Goal: Use online tool/utility: Utilize a website feature to perform a specific function

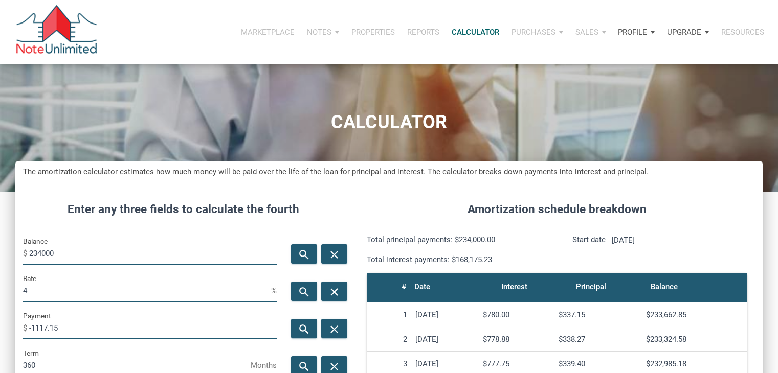
click at [71, 242] on input "234000" at bounding box center [153, 253] width 248 height 23
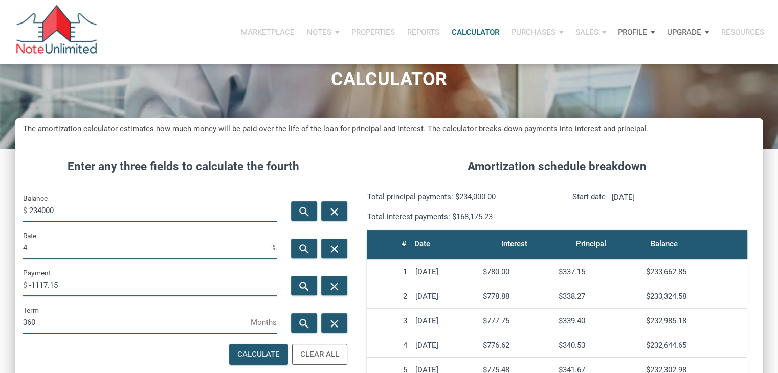
scroll to position [507, 747]
click at [71, 215] on input "234000" at bounding box center [153, 210] width 248 height 23
type input "167000"
click at [308, 288] on icon "search" at bounding box center [304, 286] width 12 height 13
type input "-797.28"
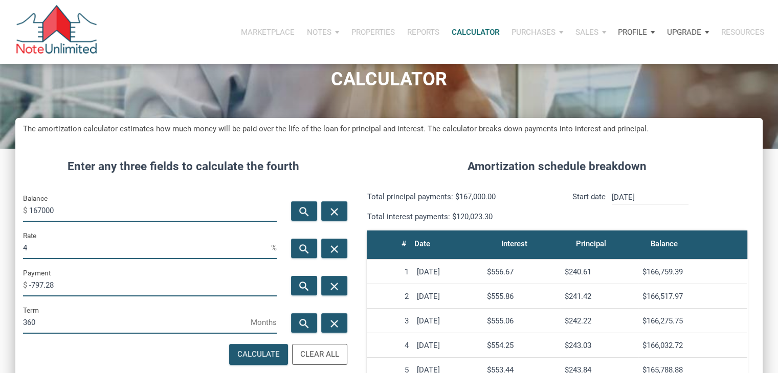
click at [151, 250] on input "4" at bounding box center [147, 247] width 248 height 23
type input "5"
click at [308, 279] on div "search" at bounding box center [304, 285] width 26 height 19
type input "-896.49"
